Goal: Navigation & Orientation: Find specific page/section

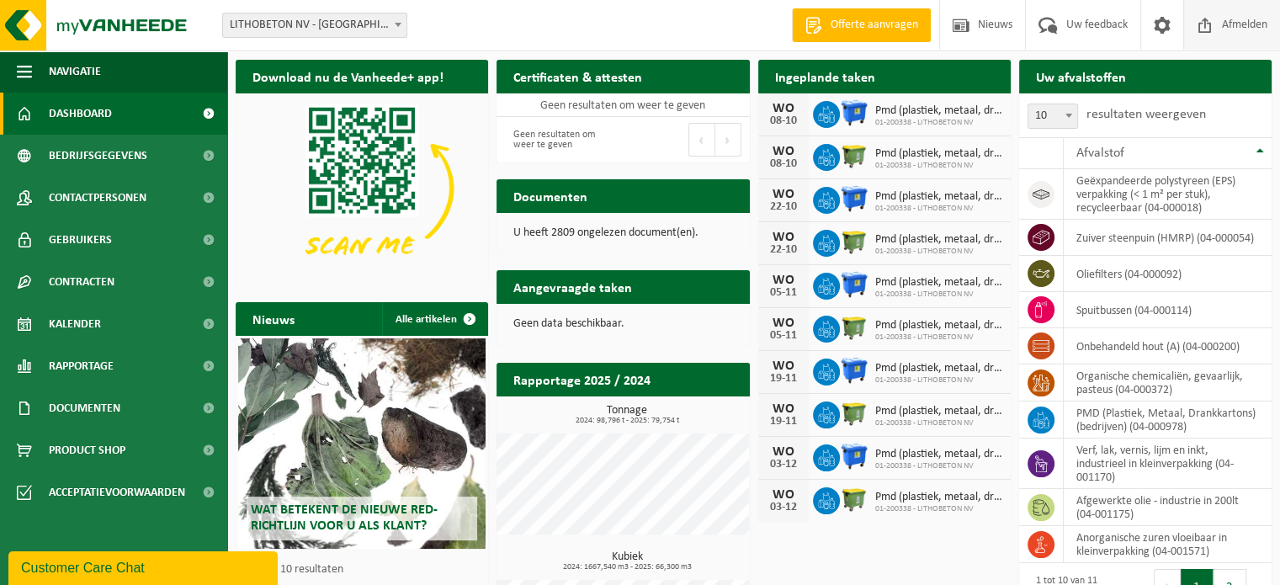
click at [1208, 29] on span at bounding box center [1205, 25] width 25 height 50
click at [1214, 23] on span at bounding box center [1205, 25] width 25 height 50
